Goal: Use online tool/utility: Utilize a website feature to perform a specific function

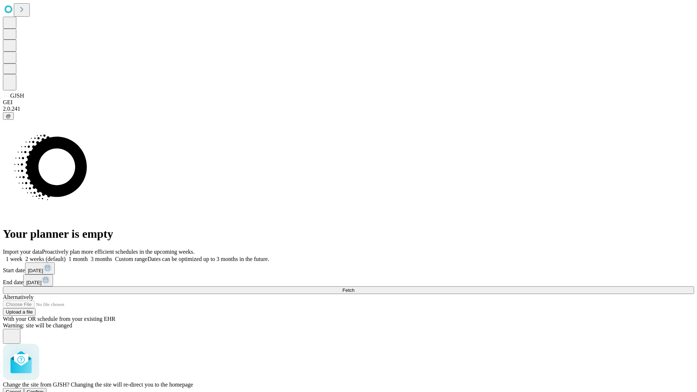
click at [44, 389] on span "Confirm" at bounding box center [35, 391] width 17 height 5
click at [23, 256] on label "1 week" at bounding box center [13, 259] width 20 height 6
click at [354, 287] on span "Fetch" at bounding box center [348, 289] width 12 height 5
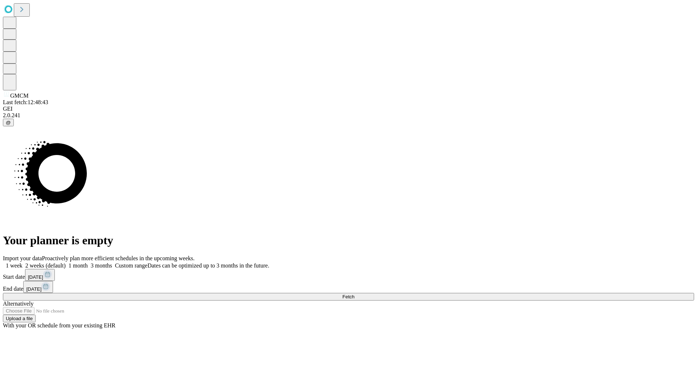
click at [23, 262] on label "1 week" at bounding box center [13, 265] width 20 height 6
click at [354, 294] on span "Fetch" at bounding box center [348, 296] width 12 height 5
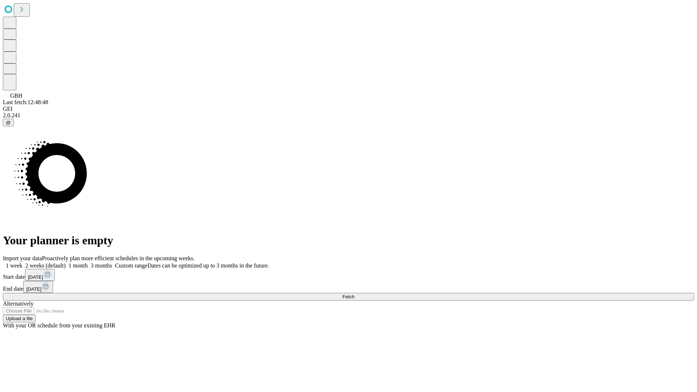
click at [354, 294] on span "Fetch" at bounding box center [348, 296] width 12 height 5
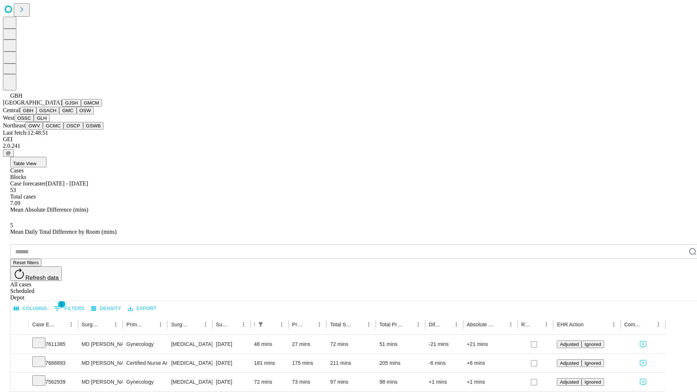
click at [56, 114] on button "GSACH" at bounding box center [47, 111] width 23 height 8
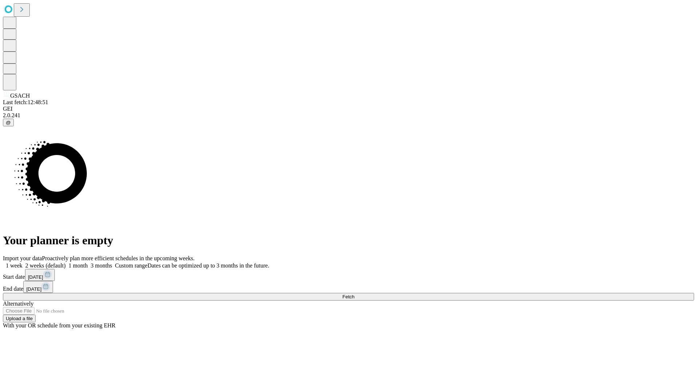
click at [23, 262] on label "1 week" at bounding box center [13, 265] width 20 height 6
click at [354, 294] on span "Fetch" at bounding box center [348, 296] width 12 height 5
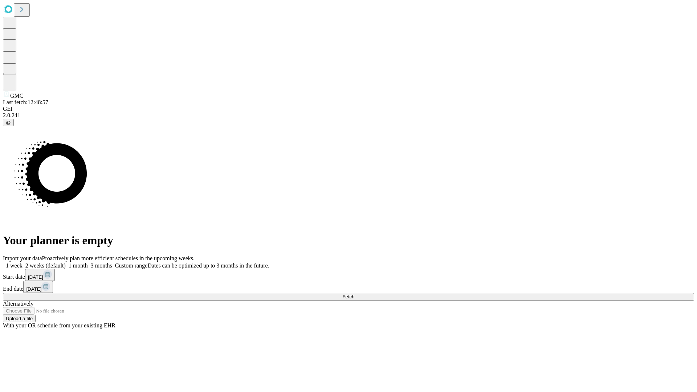
click at [23, 262] on label "1 week" at bounding box center [13, 265] width 20 height 6
click at [354, 294] on span "Fetch" at bounding box center [348, 296] width 12 height 5
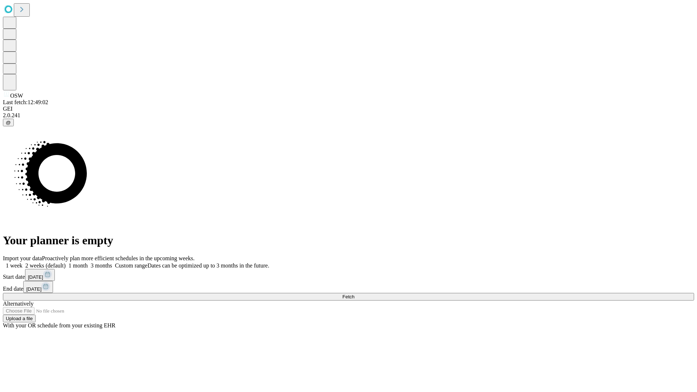
click at [23, 262] on label "1 week" at bounding box center [13, 265] width 20 height 6
click at [354, 294] on span "Fetch" at bounding box center [348, 296] width 12 height 5
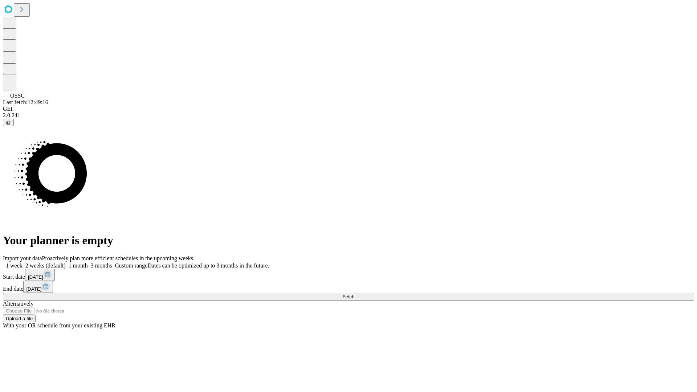
click at [23, 262] on label "1 week" at bounding box center [13, 265] width 20 height 6
click at [354, 294] on span "Fetch" at bounding box center [348, 296] width 12 height 5
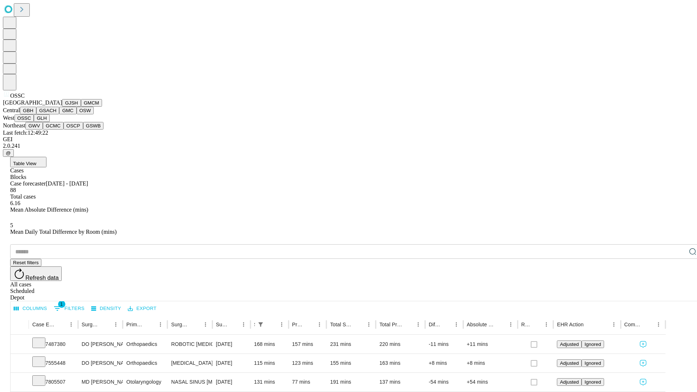
click at [49, 122] on button "GLH" at bounding box center [42, 118] width 16 height 8
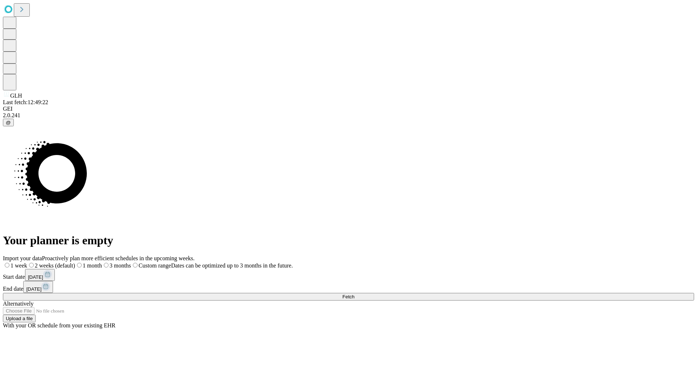
click at [27, 262] on label "1 week" at bounding box center [15, 265] width 24 height 6
click at [354, 294] on span "Fetch" at bounding box center [348, 296] width 12 height 5
click at [23, 262] on label "1 week" at bounding box center [13, 265] width 20 height 6
click at [354, 294] on span "Fetch" at bounding box center [348, 296] width 12 height 5
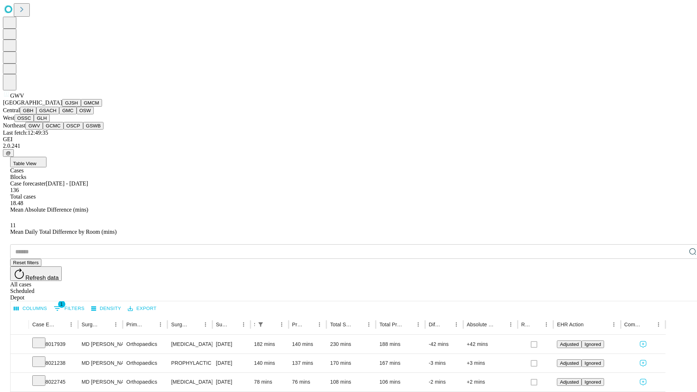
click at [56, 130] on button "GCMC" at bounding box center [53, 126] width 21 height 8
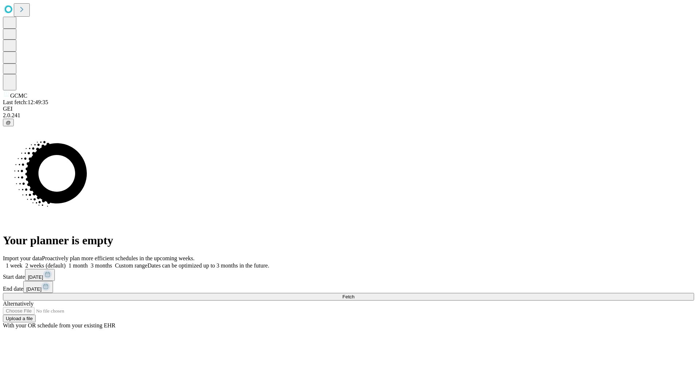
click at [23, 262] on label "1 week" at bounding box center [13, 265] width 20 height 6
click at [354, 294] on span "Fetch" at bounding box center [348, 296] width 12 height 5
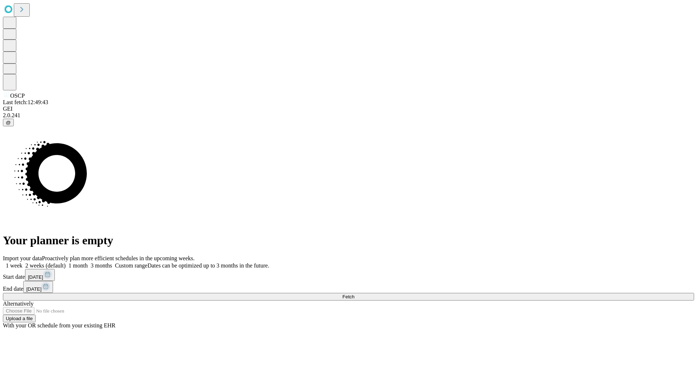
click at [23, 262] on label "1 week" at bounding box center [13, 265] width 20 height 6
click at [354, 294] on span "Fetch" at bounding box center [348, 296] width 12 height 5
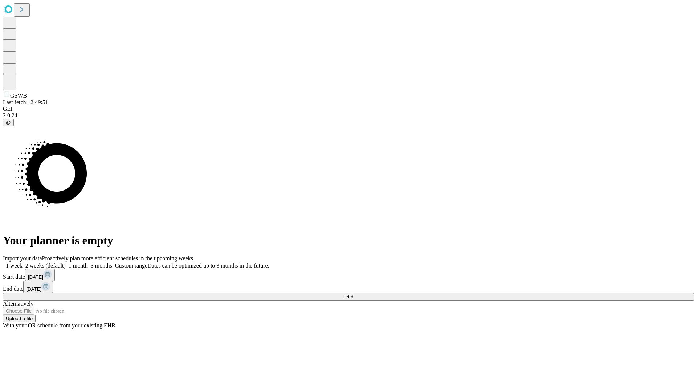
click at [23, 262] on label "1 week" at bounding box center [13, 265] width 20 height 6
click at [354, 294] on span "Fetch" at bounding box center [348, 296] width 12 height 5
